Goal: Download file/media: Download file/media

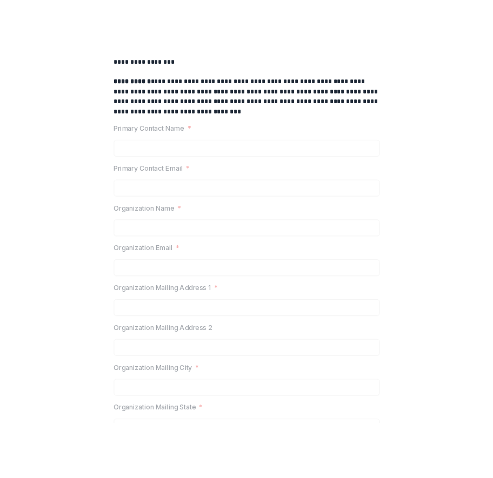
scroll to position [256, 0]
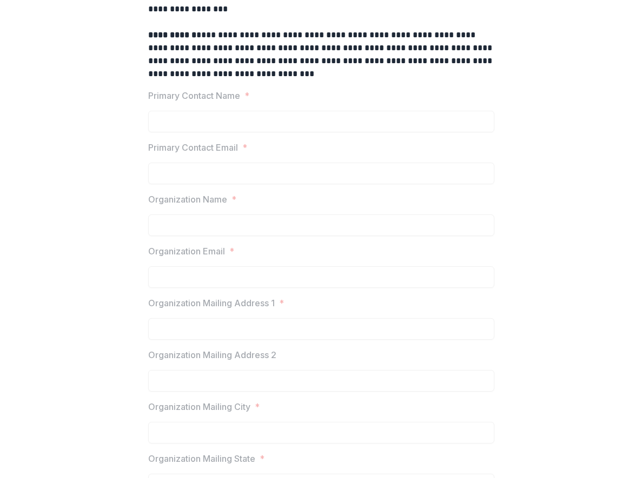
click at [332, 89] on label "Primary Contact Name *" at bounding box center [317, 95] width 339 height 13
click at [421, 66] on p "**********" at bounding box center [321, 55] width 346 height 52
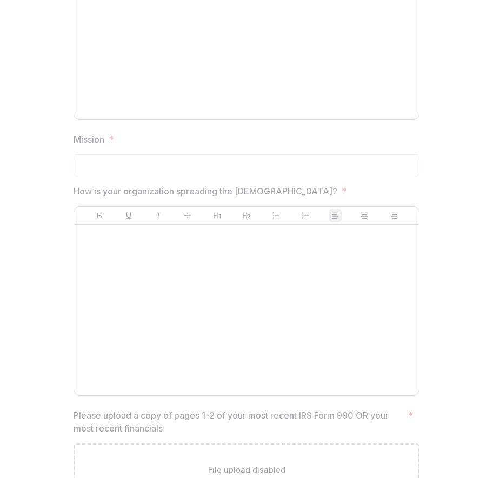
scroll to position [1587, 0]
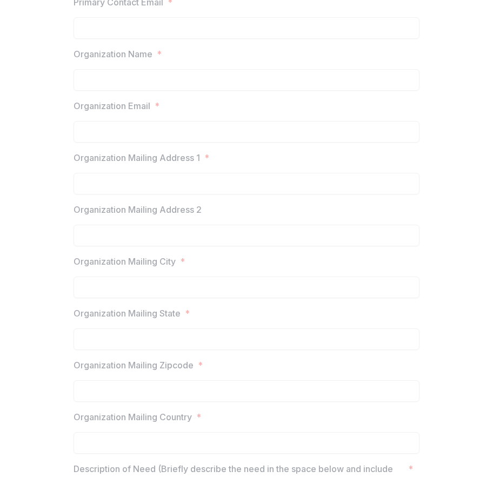
scroll to position [0, 0]
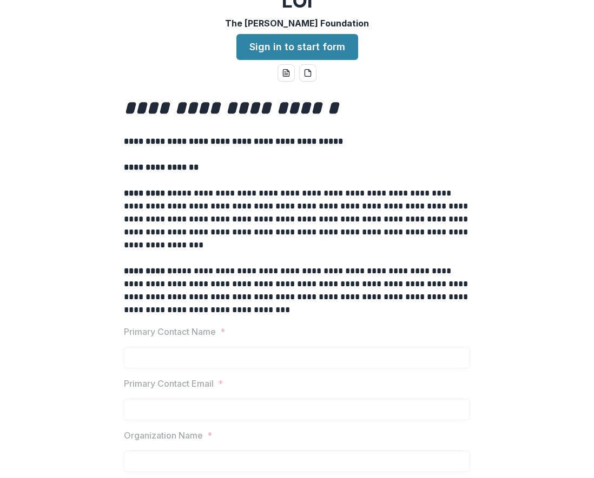
scroll to position [18, 0]
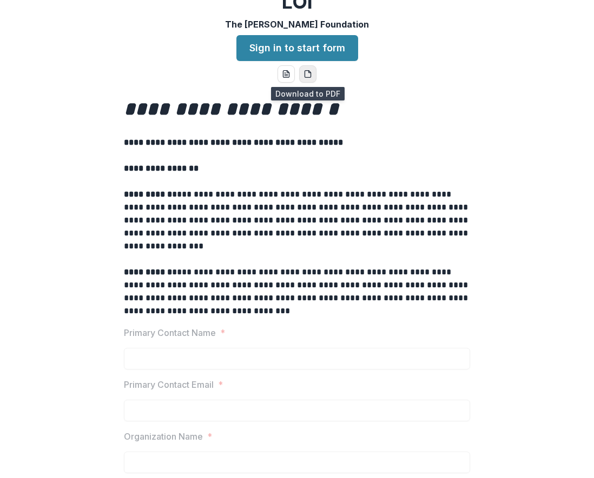
click at [299, 79] on button "pdf-download" at bounding box center [307, 73] width 17 height 17
click at [285, 78] on icon "word-download" at bounding box center [286, 74] width 6 height 7
